Goal: Information Seeking & Learning: Check status

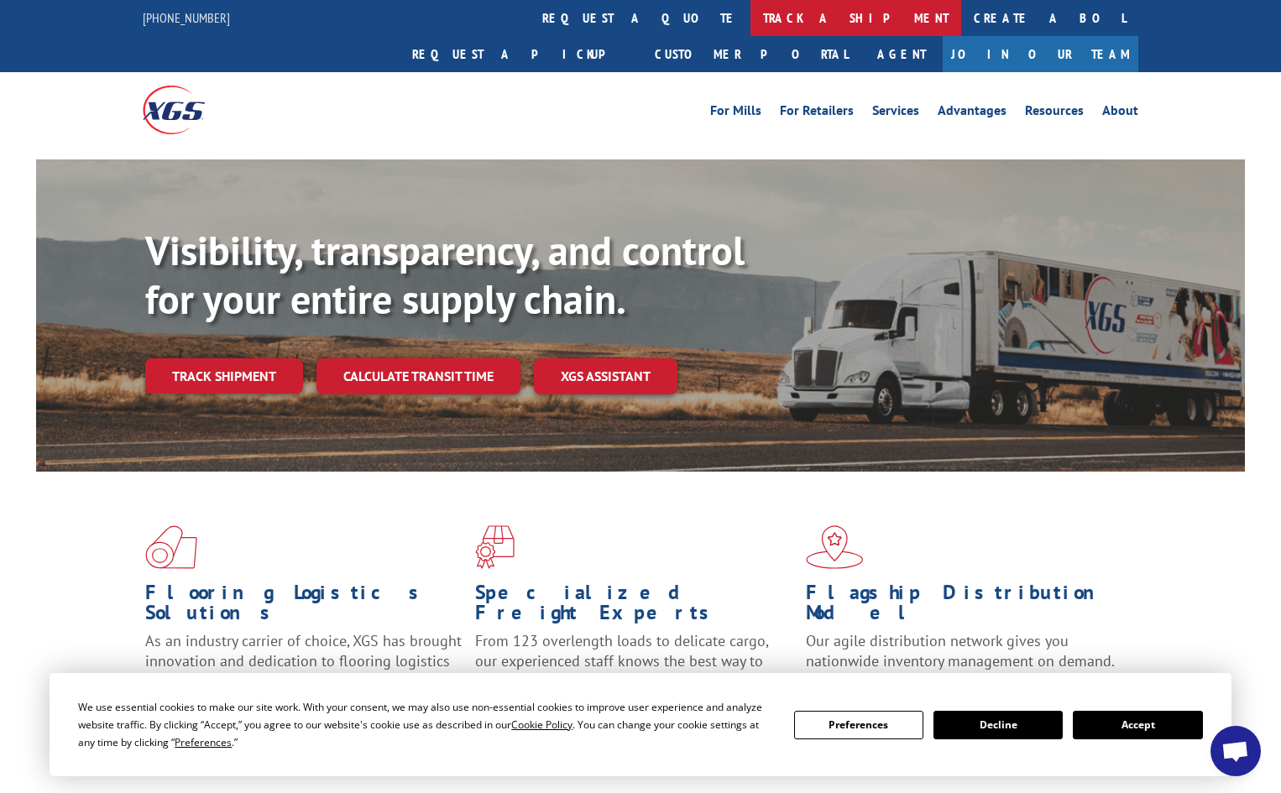
click at [750, 14] on link "track a shipment" at bounding box center [855, 18] width 211 height 36
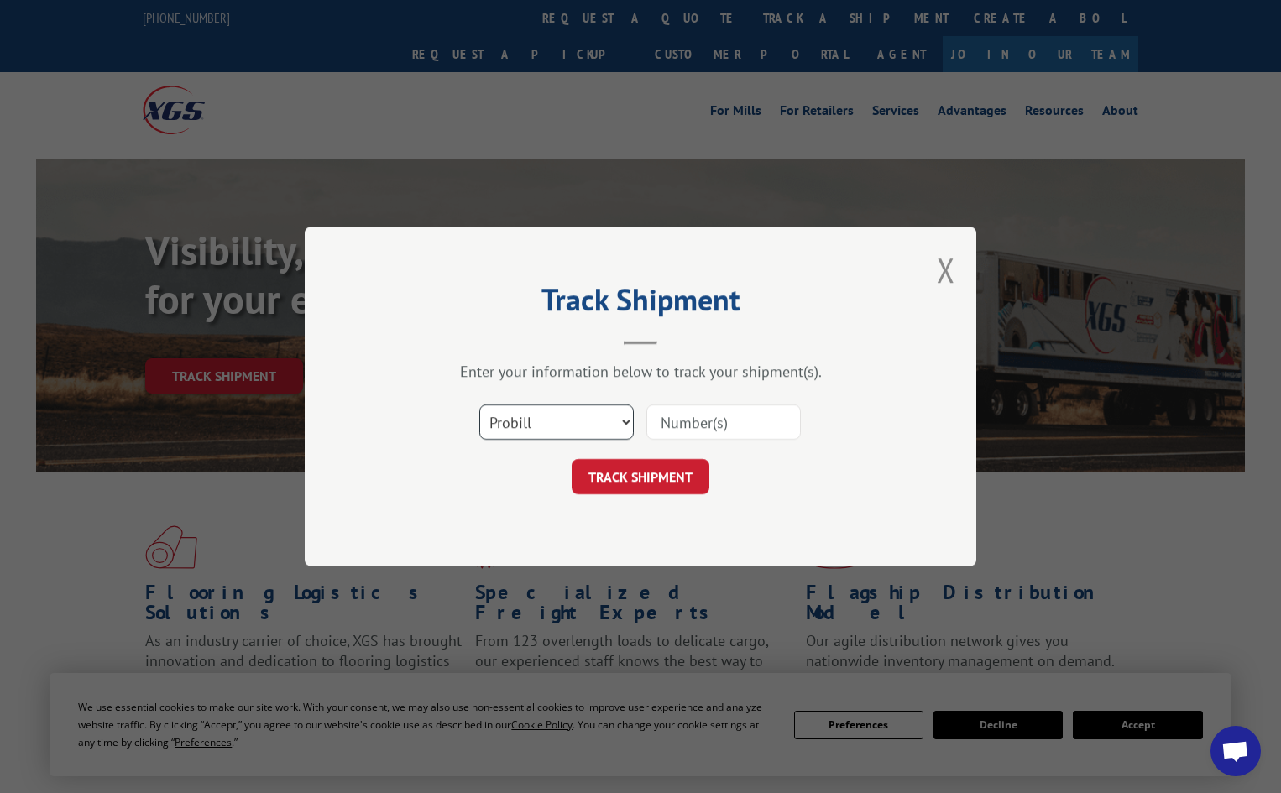
click at [561, 427] on select "Select category... Probill BOL PO" at bounding box center [556, 422] width 154 height 35
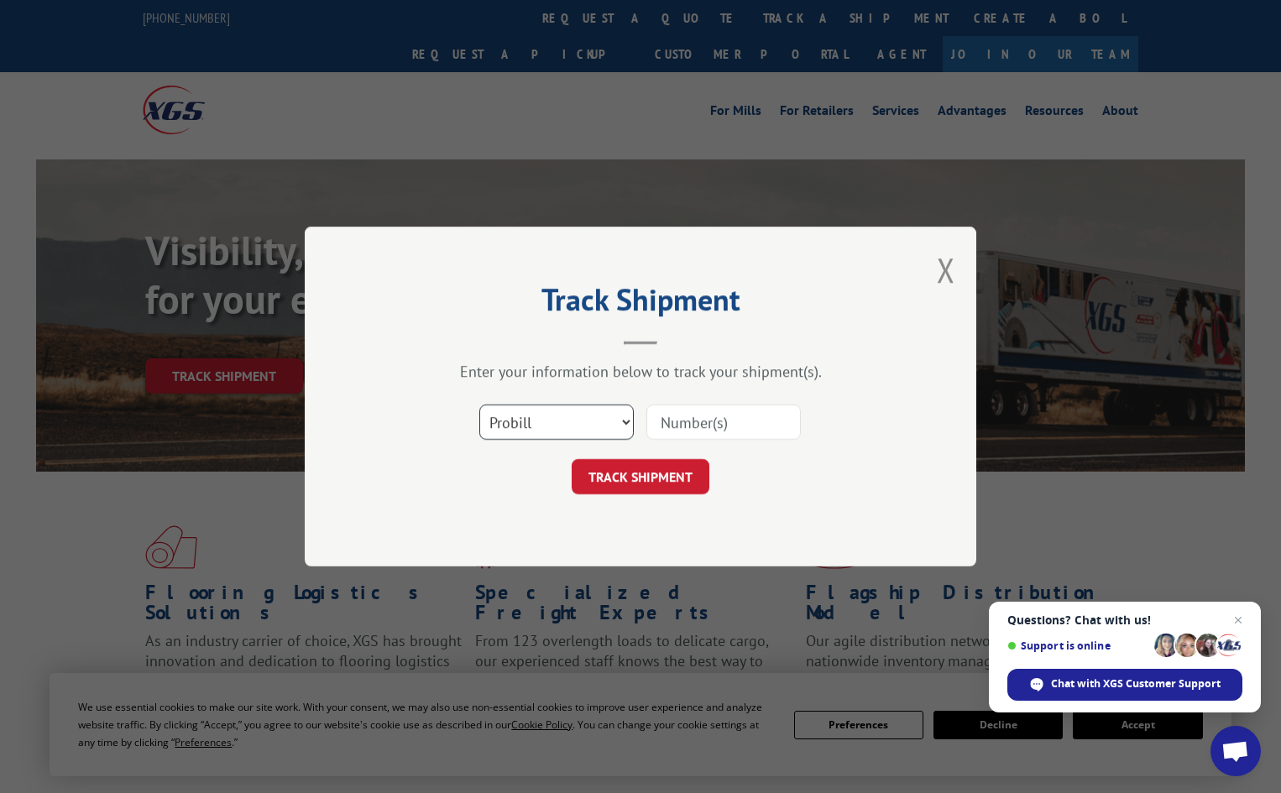
select select "bol"
click at [479, 405] on select "Select category... Probill BOL PO" at bounding box center [556, 422] width 154 height 35
click at [694, 421] on input at bounding box center [723, 422] width 154 height 35
paste input "08537985"
type input "08537985"
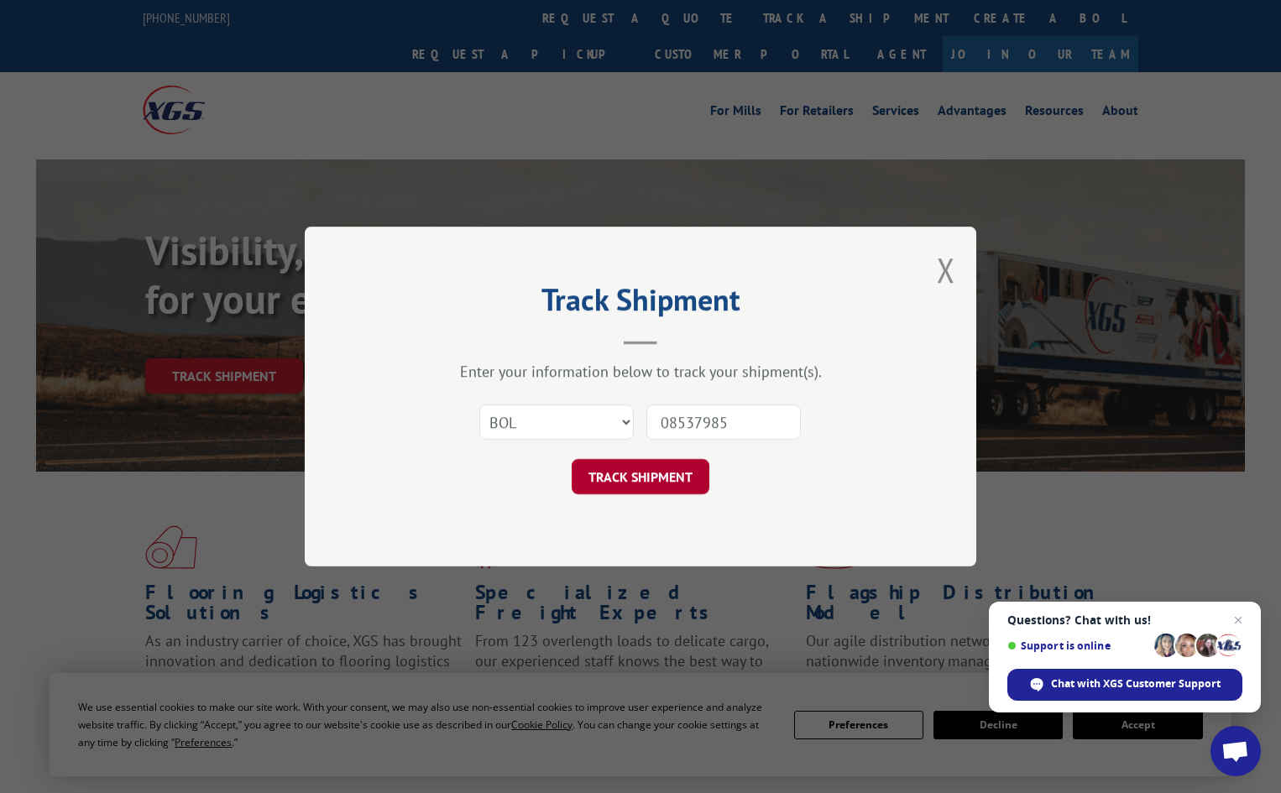
click at [656, 473] on button "TRACK SHIPMENT" at bounding box center [641, 476] width 138 height 35
